Goal: Task Accomplishment & Management: Use online tool/utility

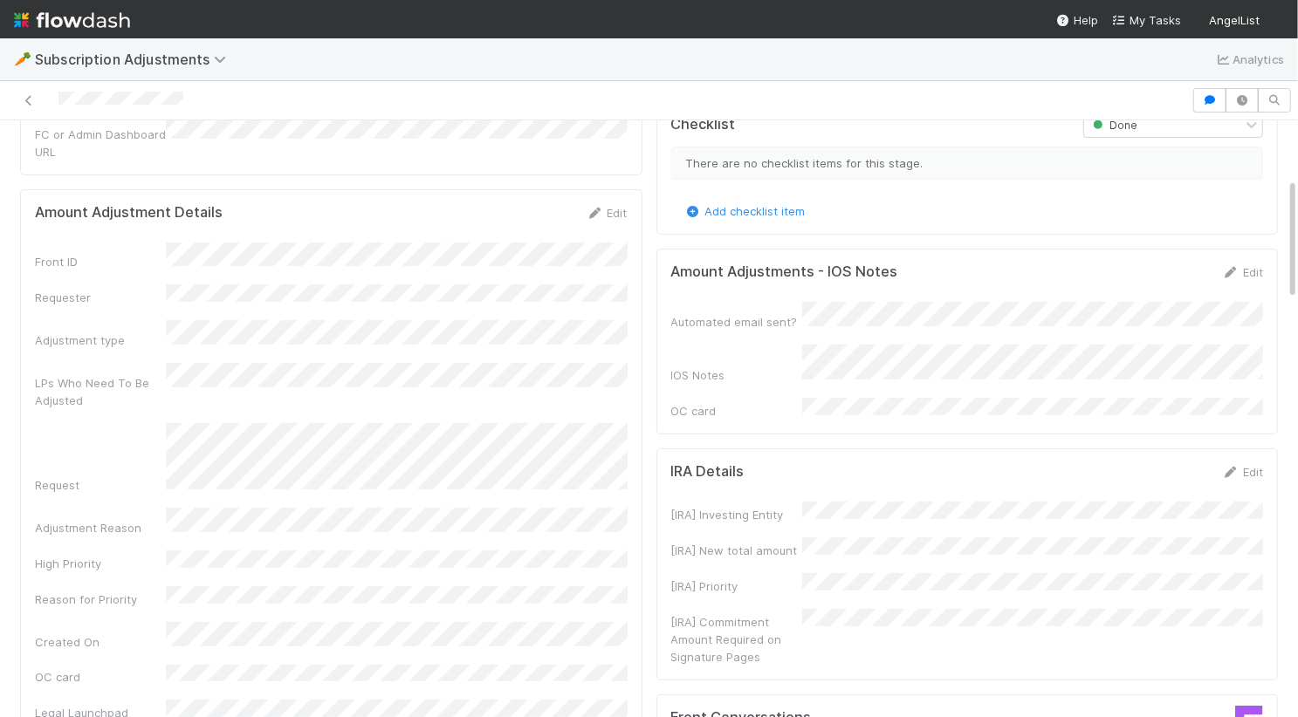
scroll to position [303, 0]
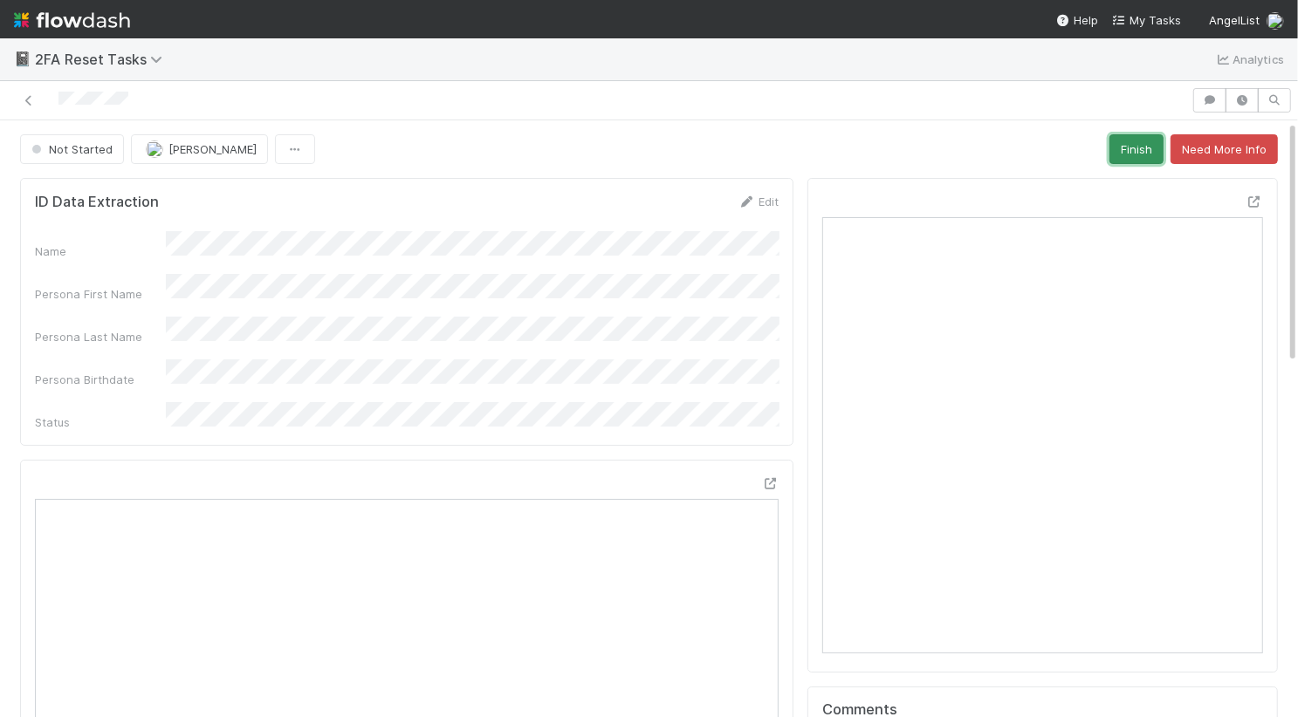
click at [1143, 154] on button "Finish" at bounding box center [1136, 149] width 54 height 30
